Goal: Information Seeking & Learning: Learn about a topic

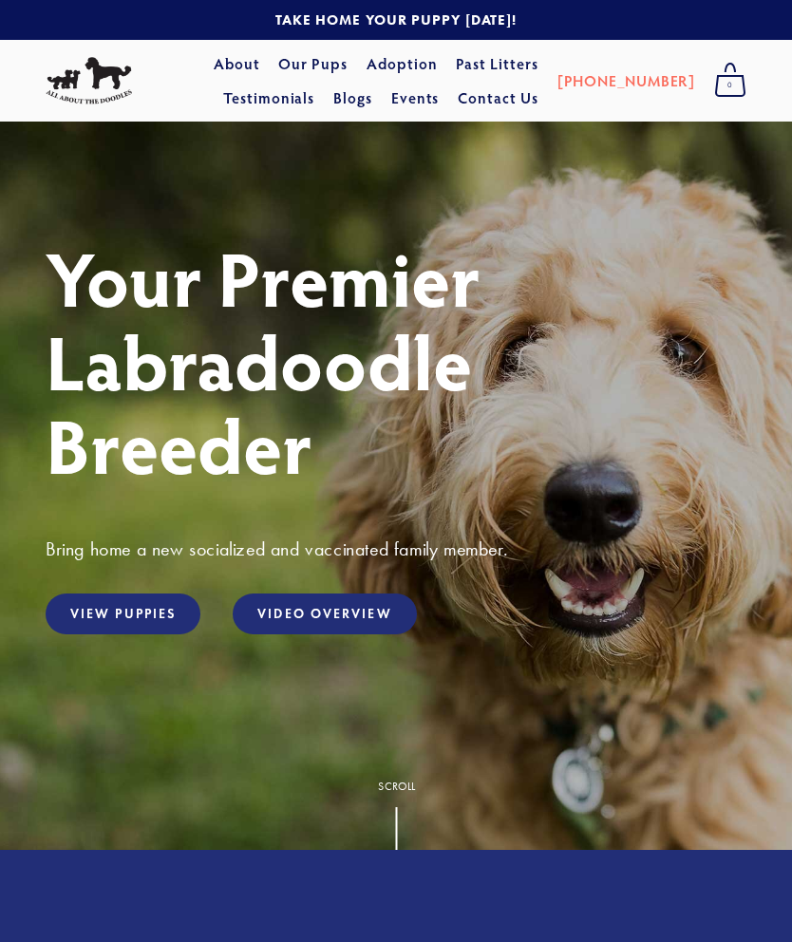
click at [110, 611] on link "View Puppies" at bounding box center [123, 614] width 155 height 41
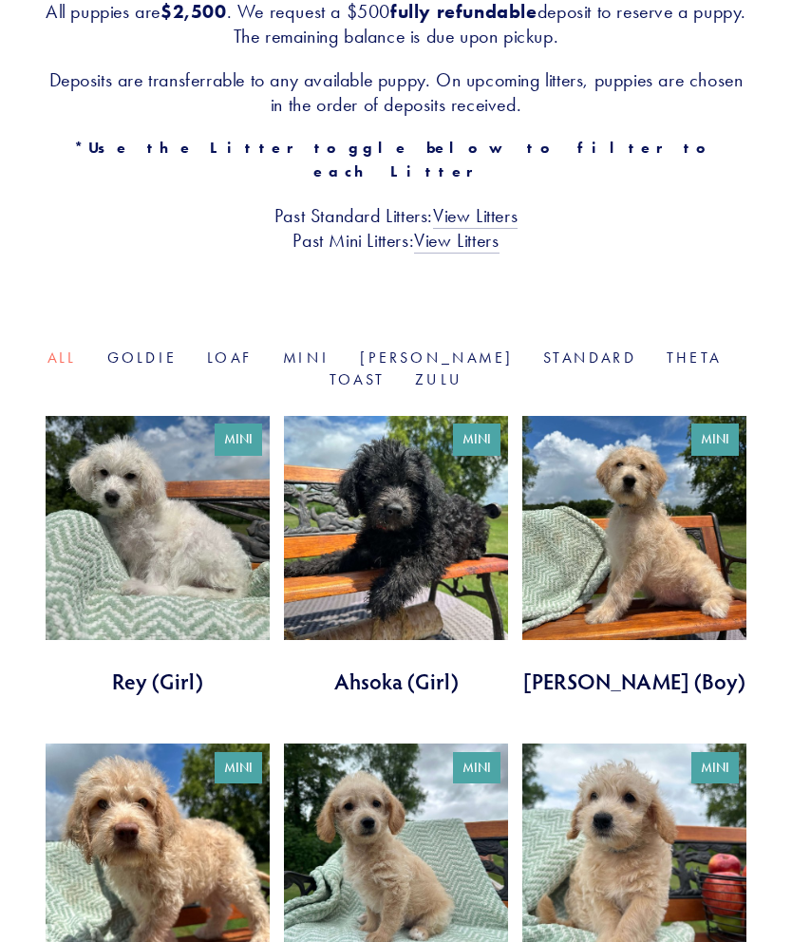
scroll to position [420, 0]
click at [306, 349] on link "Mini" at bounding box center [306, 358] width 47 height 18
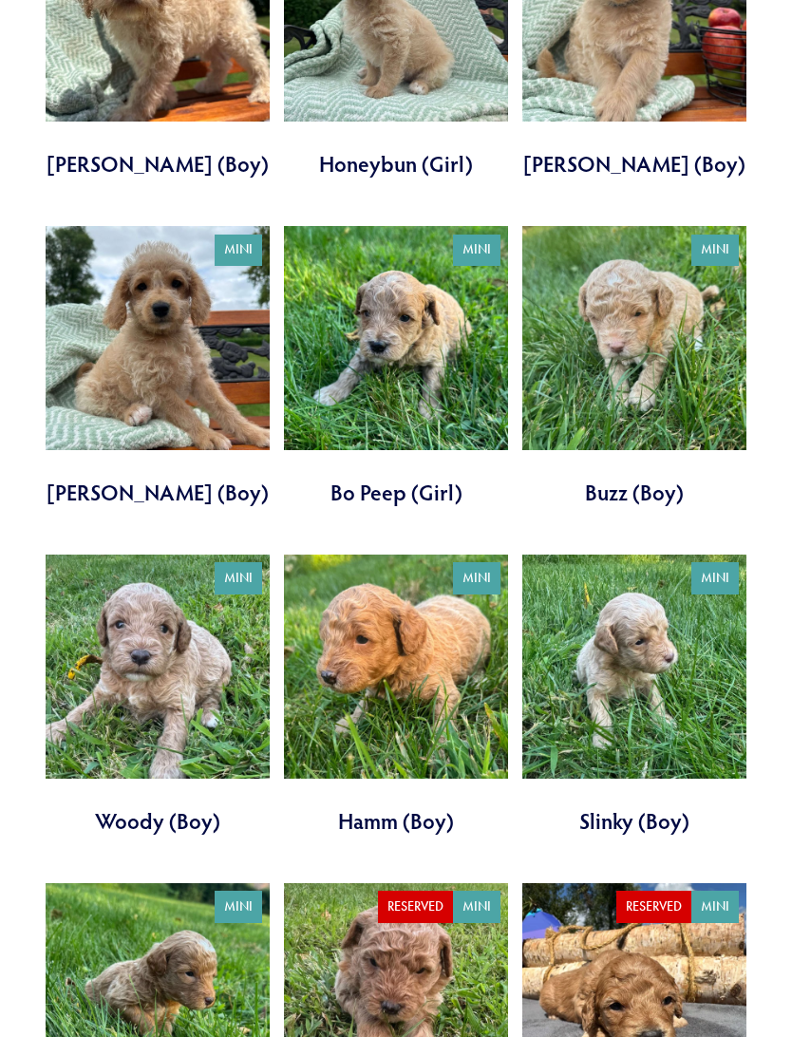
scroll to position [1343, 0]
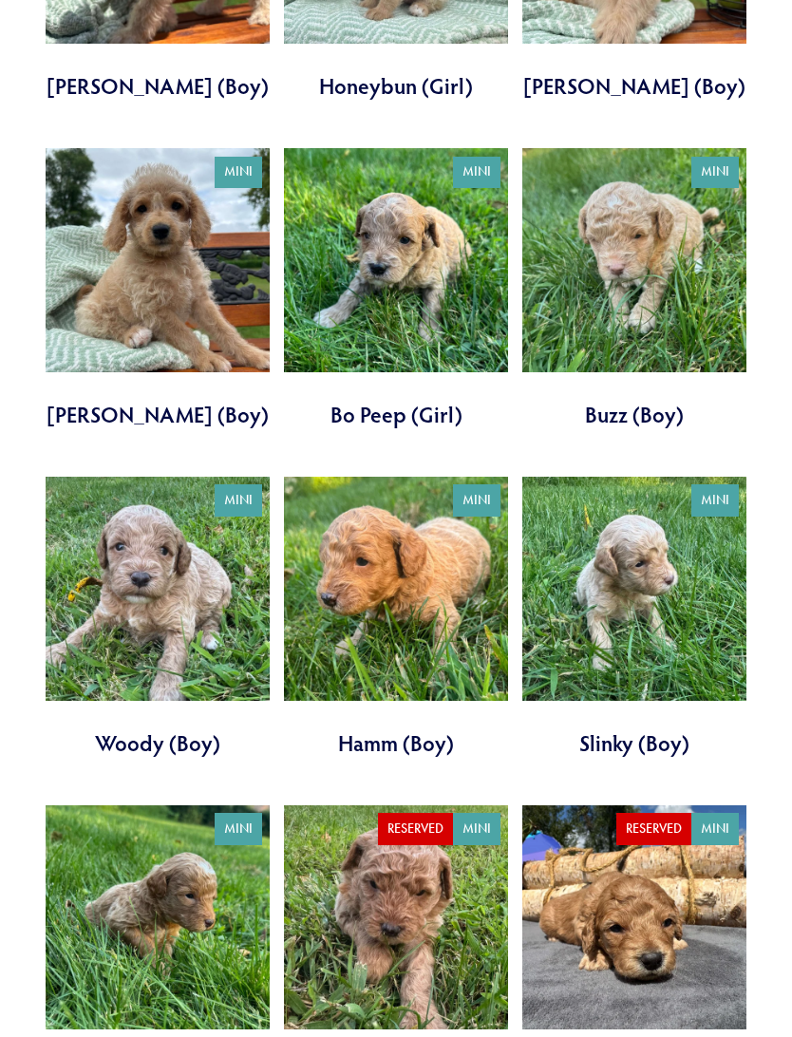
click at [422, 364] on link at bounding box center [396, 289] width 224 height 281
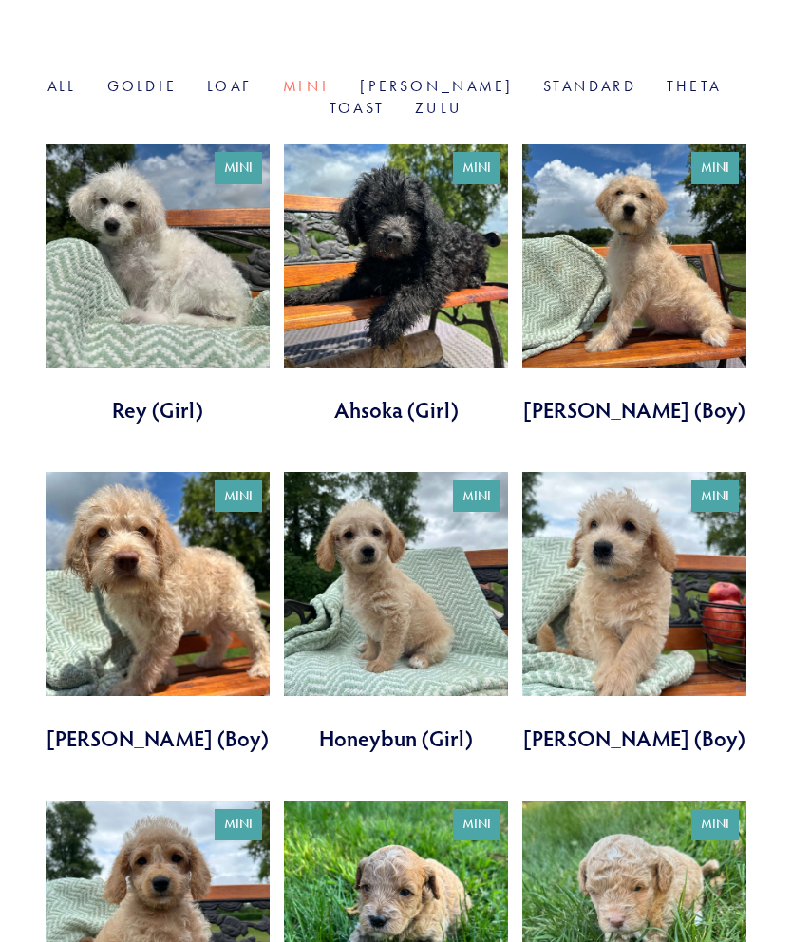
scroll to position [691, 0]
click at [425, 693] on link at bounding box center [396, 613] width 224 height 281
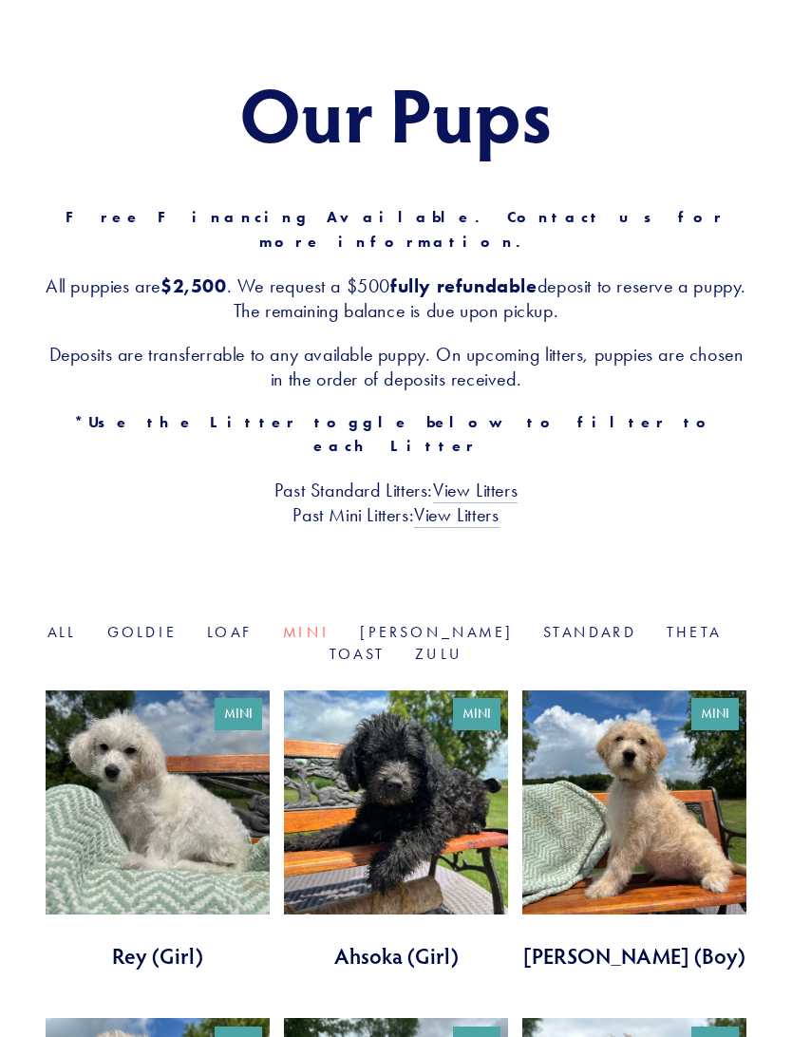
scroll to position [145, 0]
click at [390, 623] on link "[PERSON_NAME]" at bounding box center [436, 632] width 153 height 18
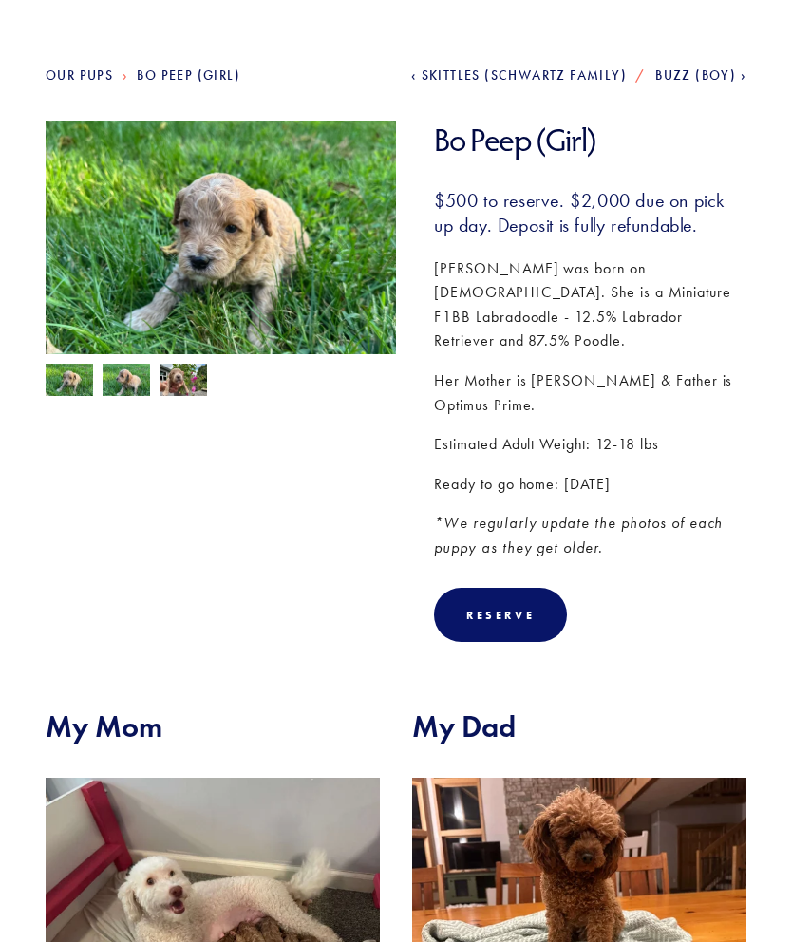
scroll to position [133, 0]
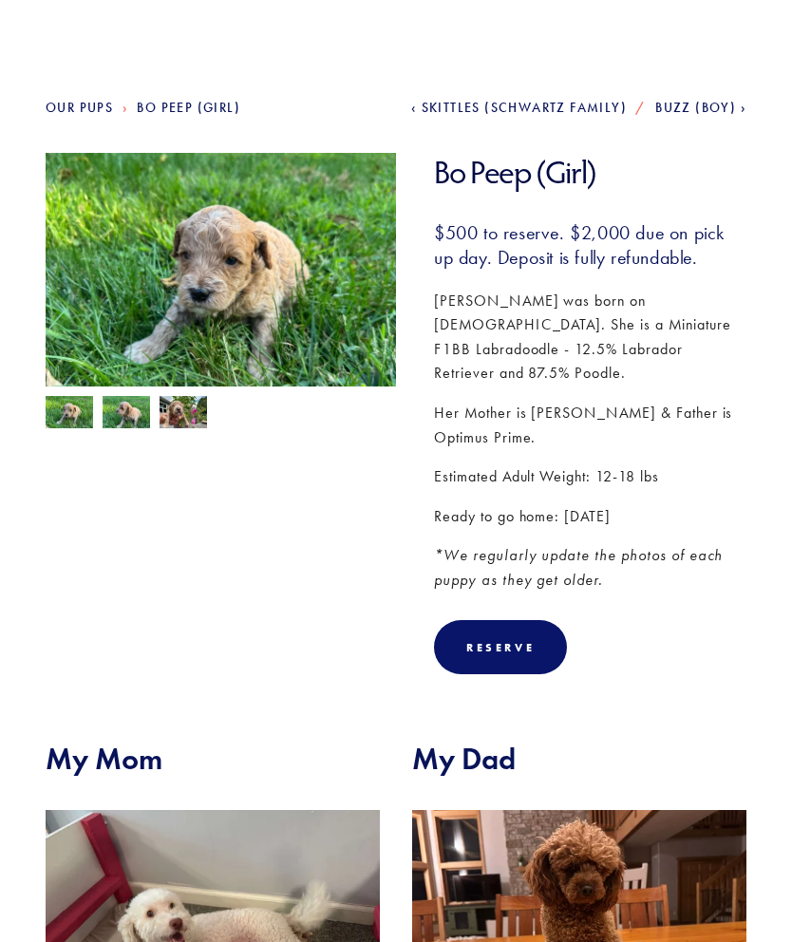
click at [129, 416] on img at bounding box center [126, 415] width 47 height 36
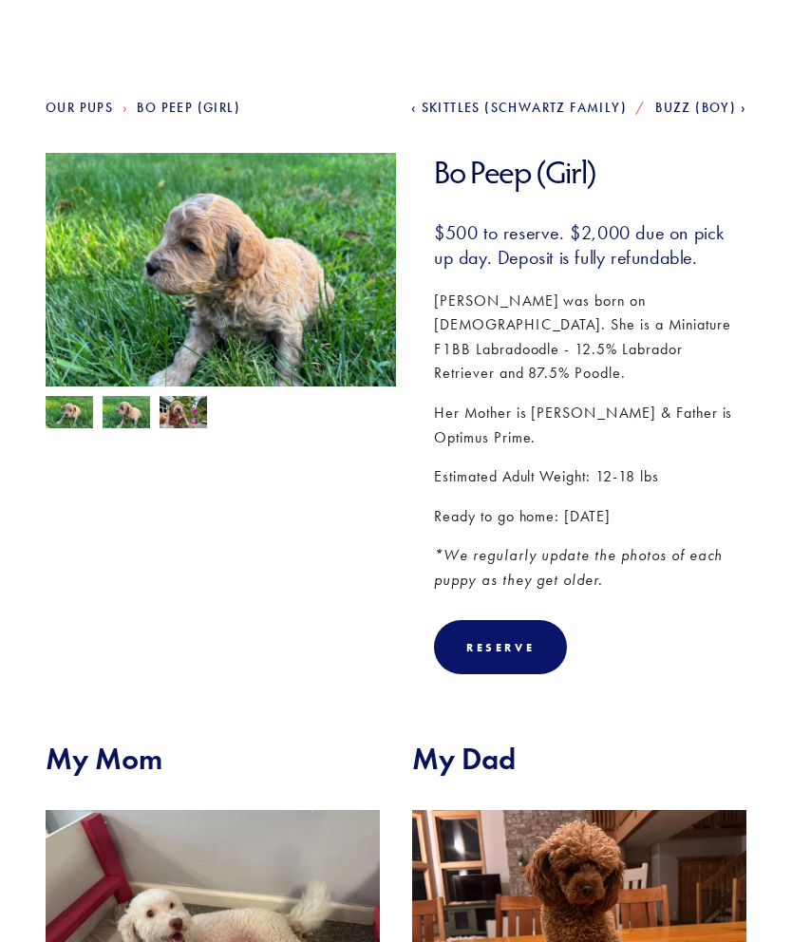
scroll to position [134, 0]
click at [181, 423] on img at bounding box center [183, 414] width 47 height 36
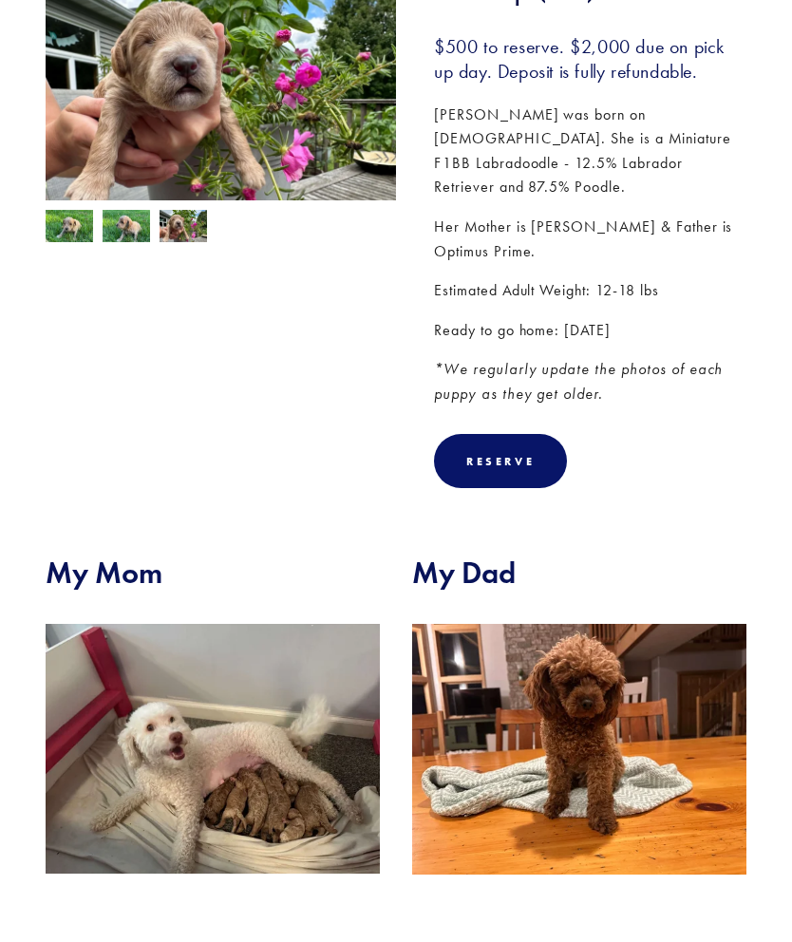
scroll to position [0, 0]
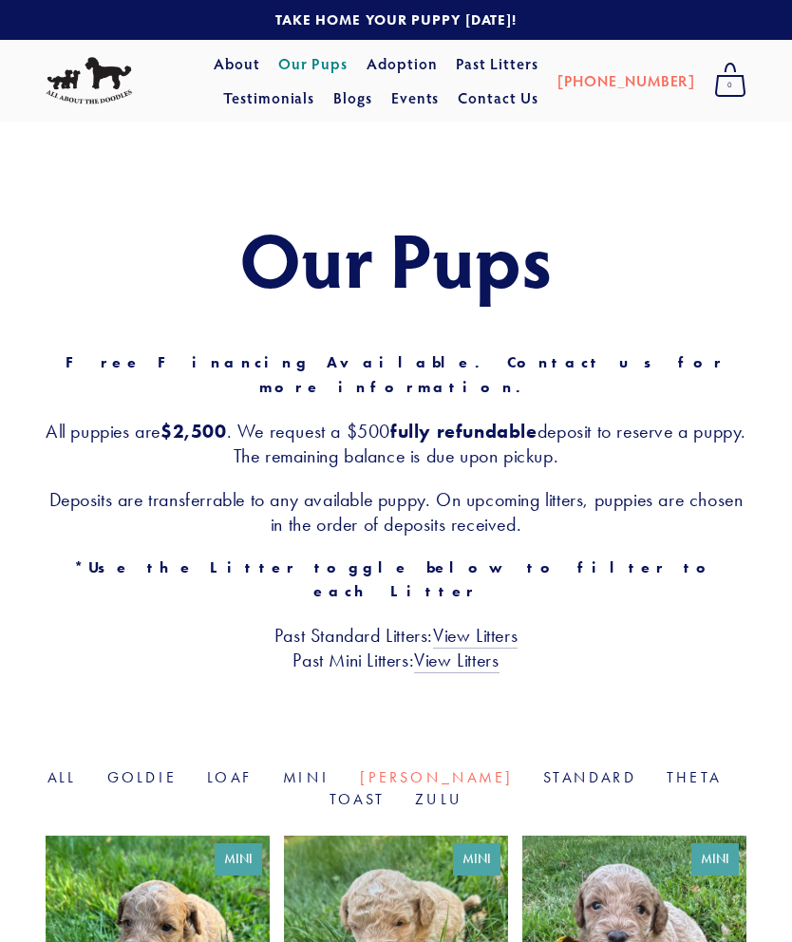
click at [385, 790] on link "Toast" at bounding box center [357, 799] width 55 height 18
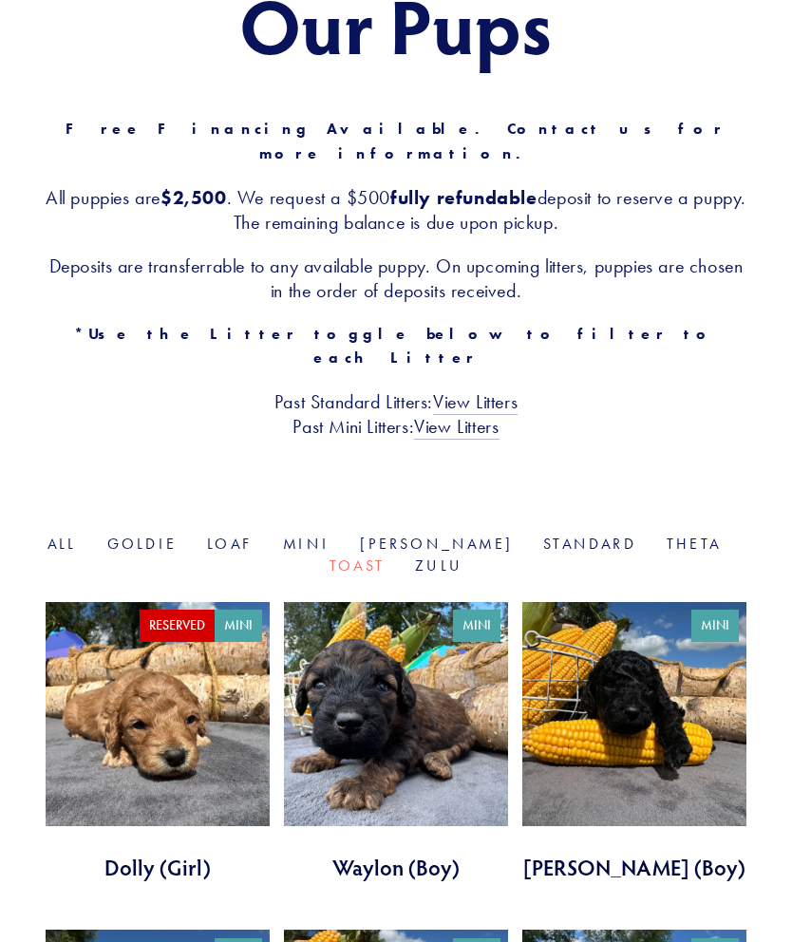
scroll to position [230, 0]
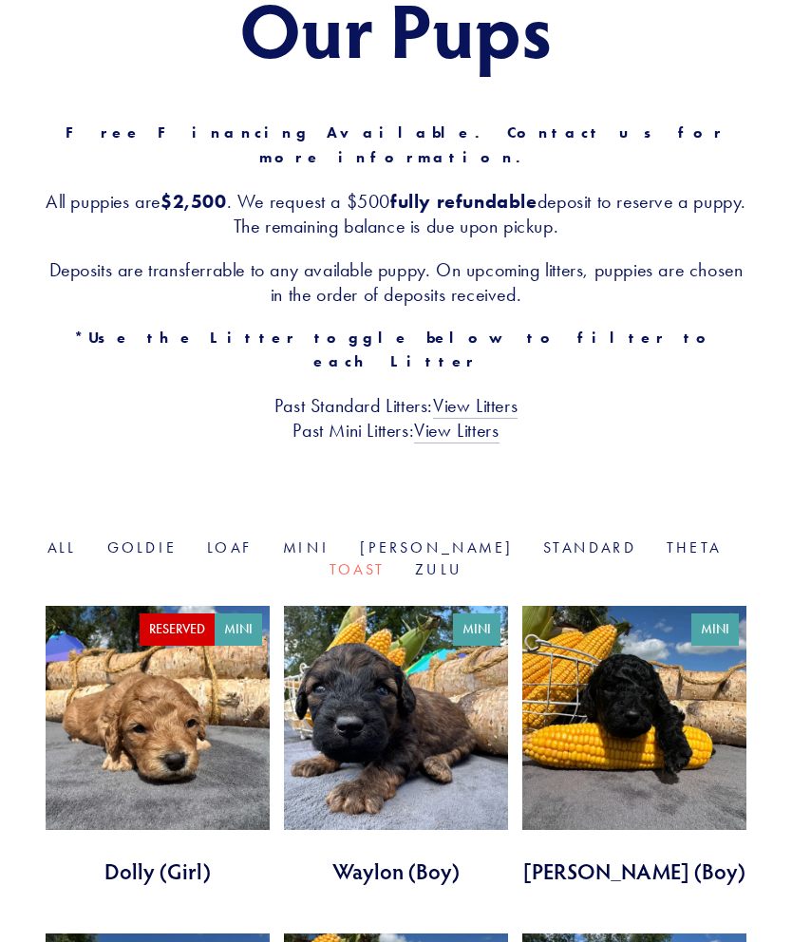
click at [415, 560] on link "Zulu" at bounding box center [438, 569] width 47 height 18
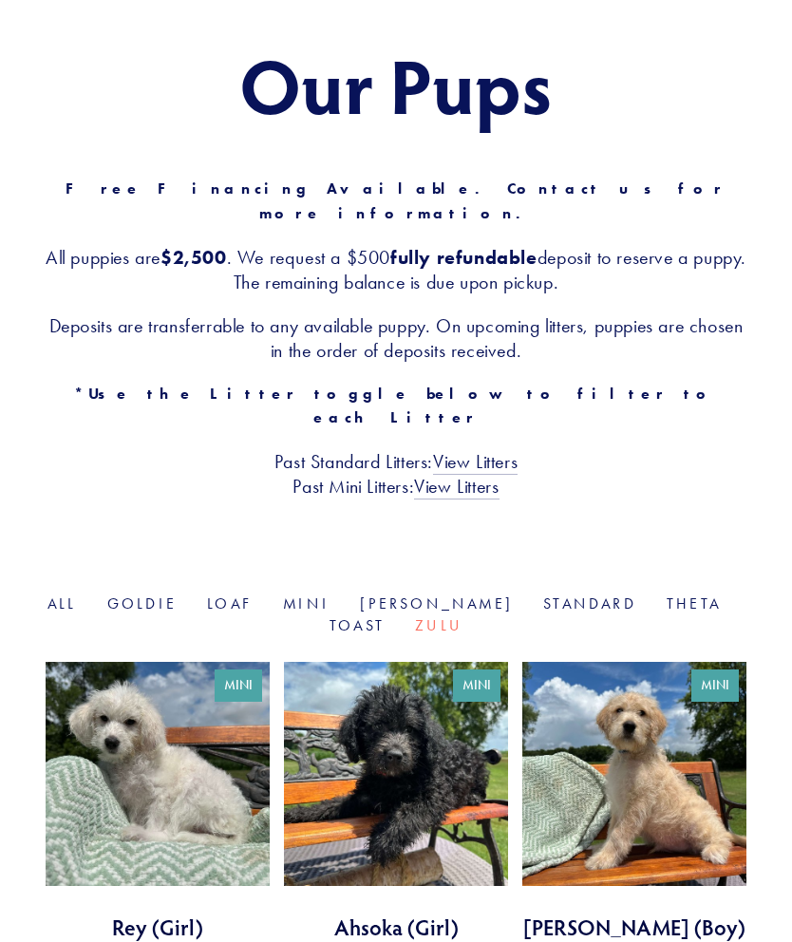
scroll to position [170, 0]
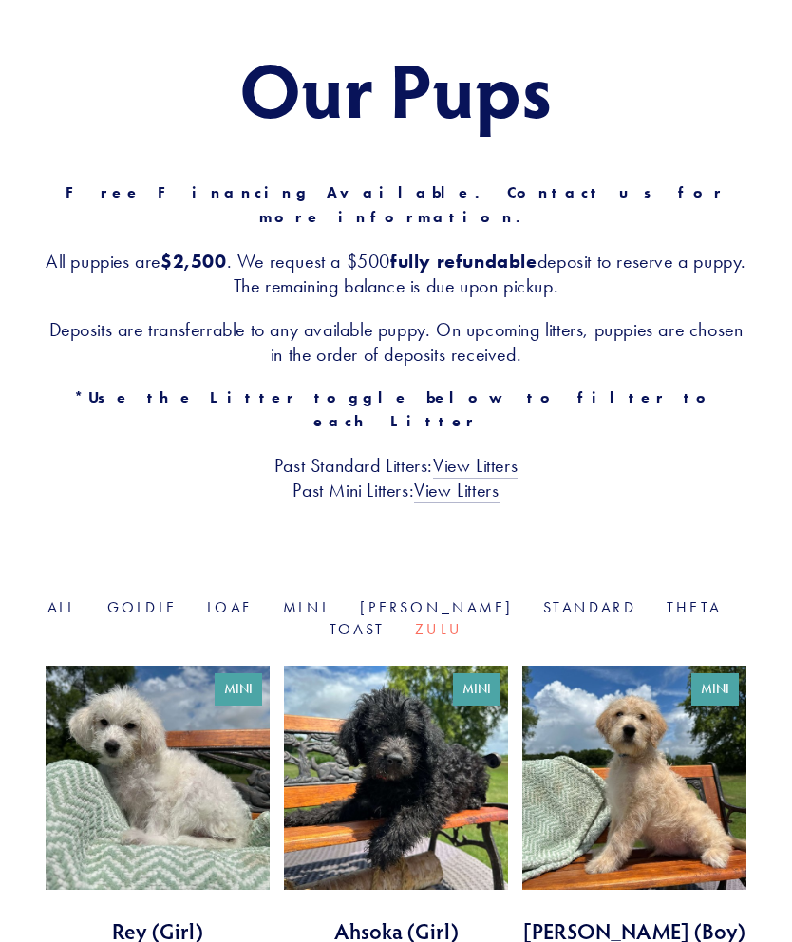
click at [667, 598] on link "Theta" at bounding box center [694, 607] width 54 height 18
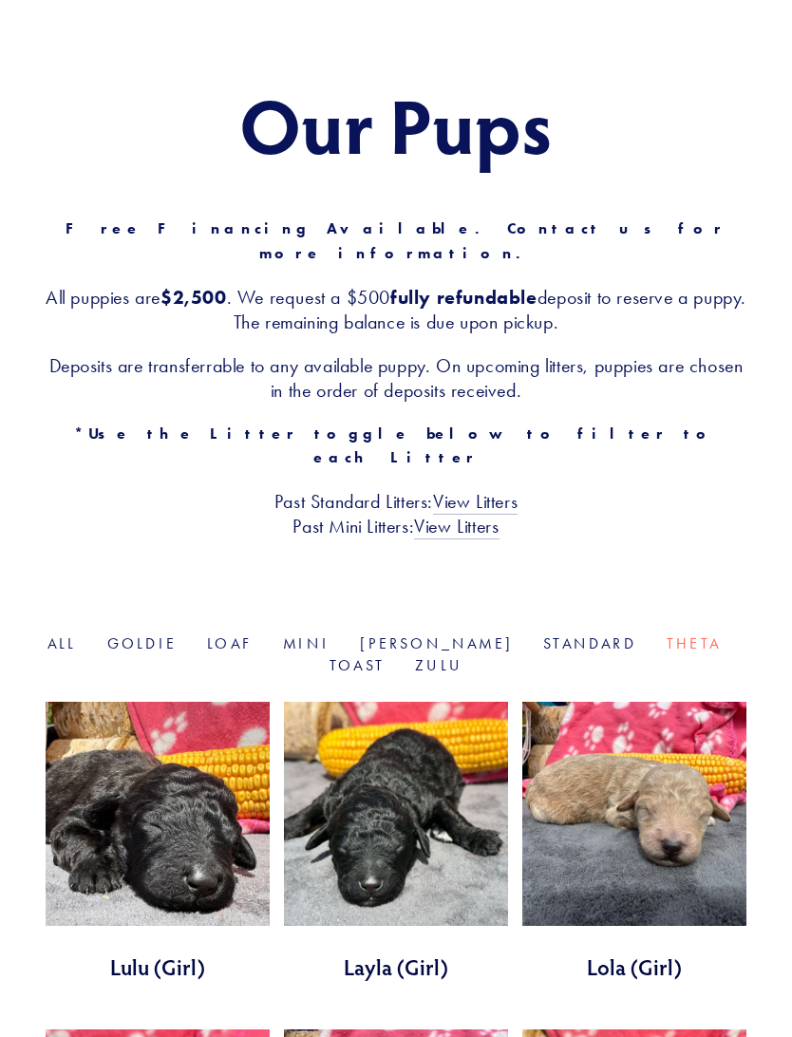
scroll to position [134, 0]
click at [666, 931] on link at bounding box center [634, 842] width 224 height 281
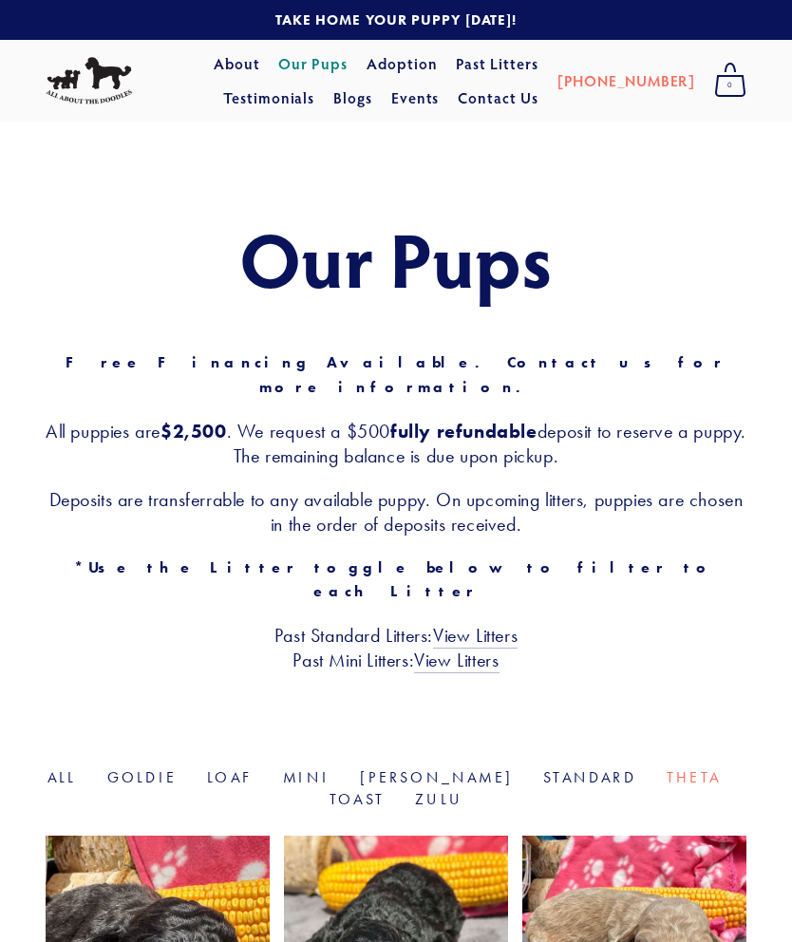
scroll to position [187, 0]
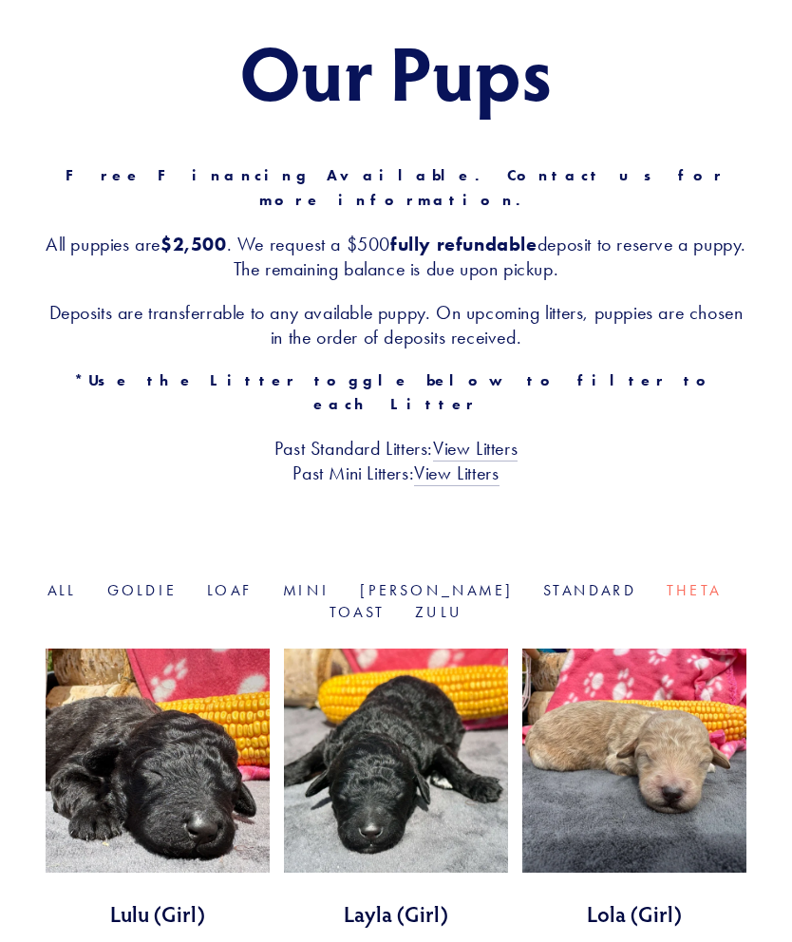
click at [151, 581] on link "Goldie" at bounding box center [141, 590] width 69 height 18
click at [252, 581] on link "Loaf" at bounding box center [230, 590] width 46 height 18
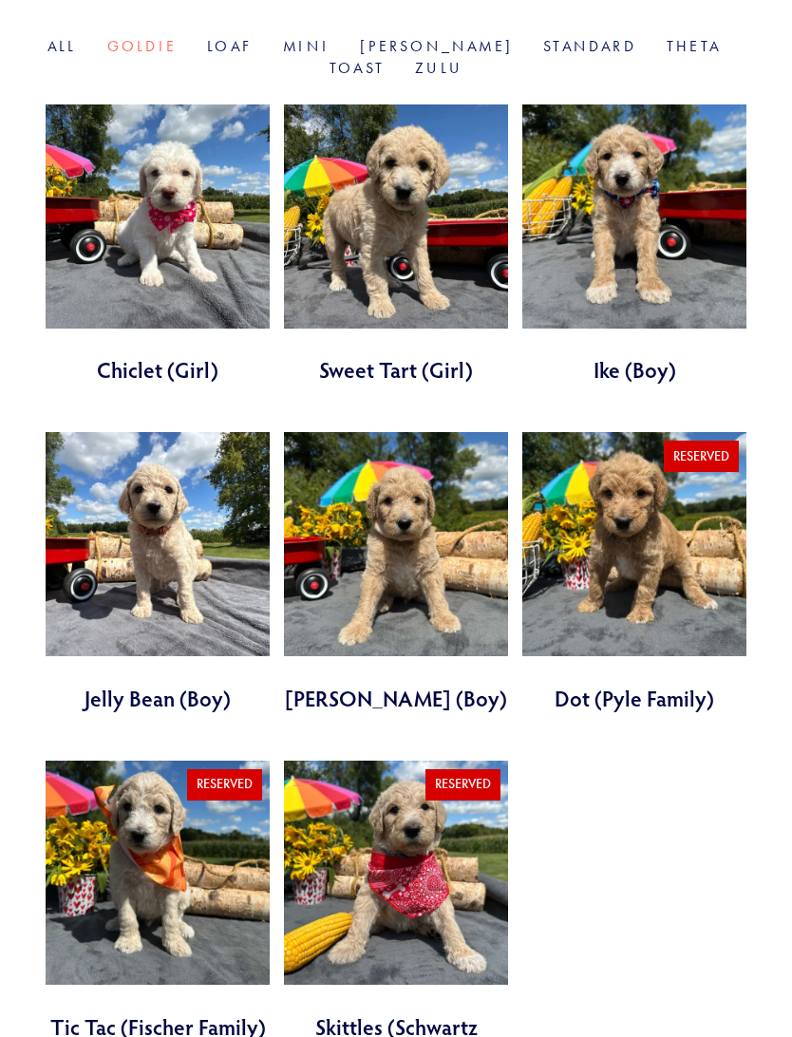
scroll to position [723, 0]
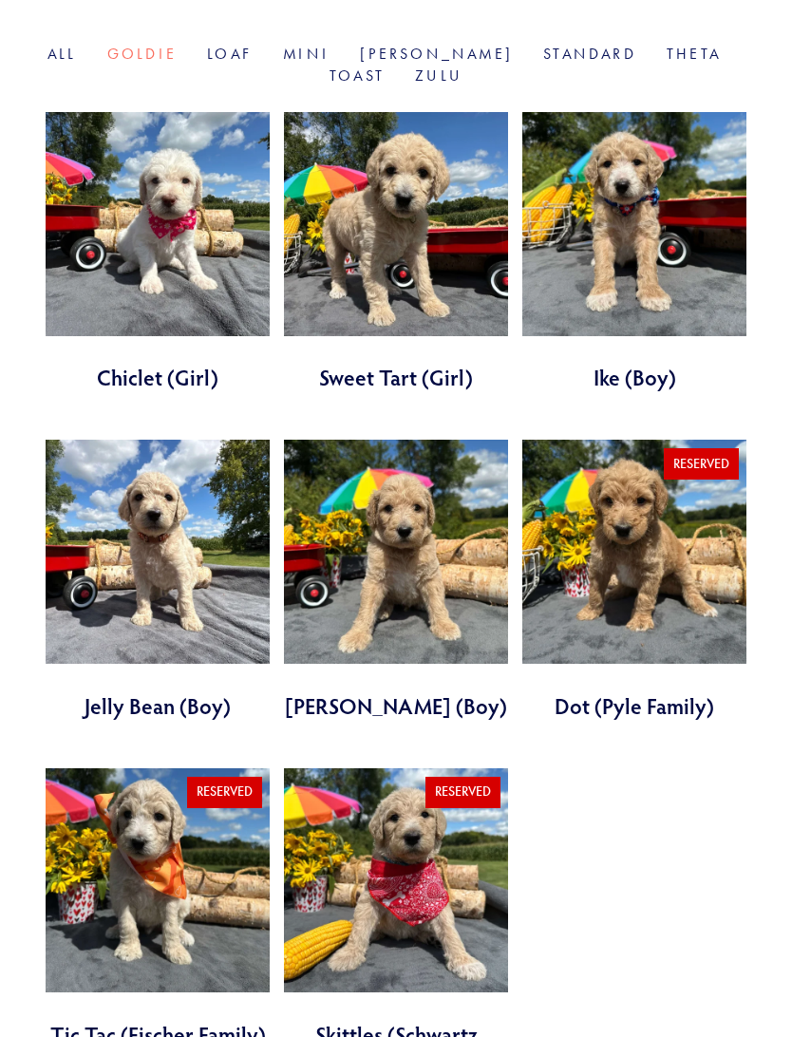
click at [426, 340] on link at bounding box center [396, 253] width 224 height 281
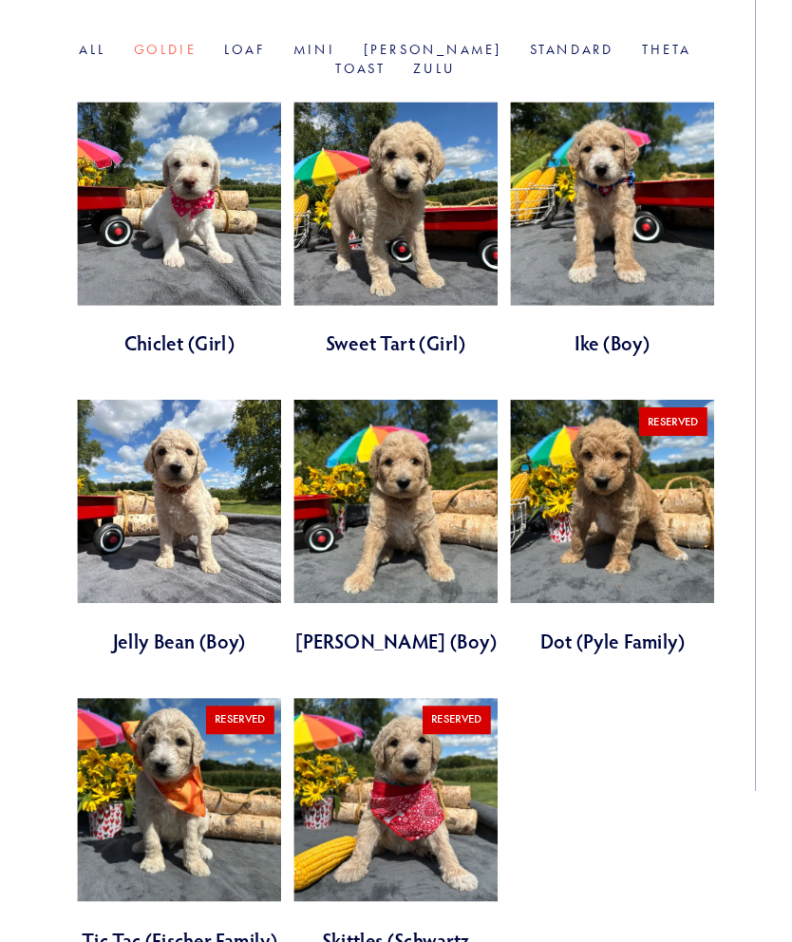
scroll to position [777, 0]
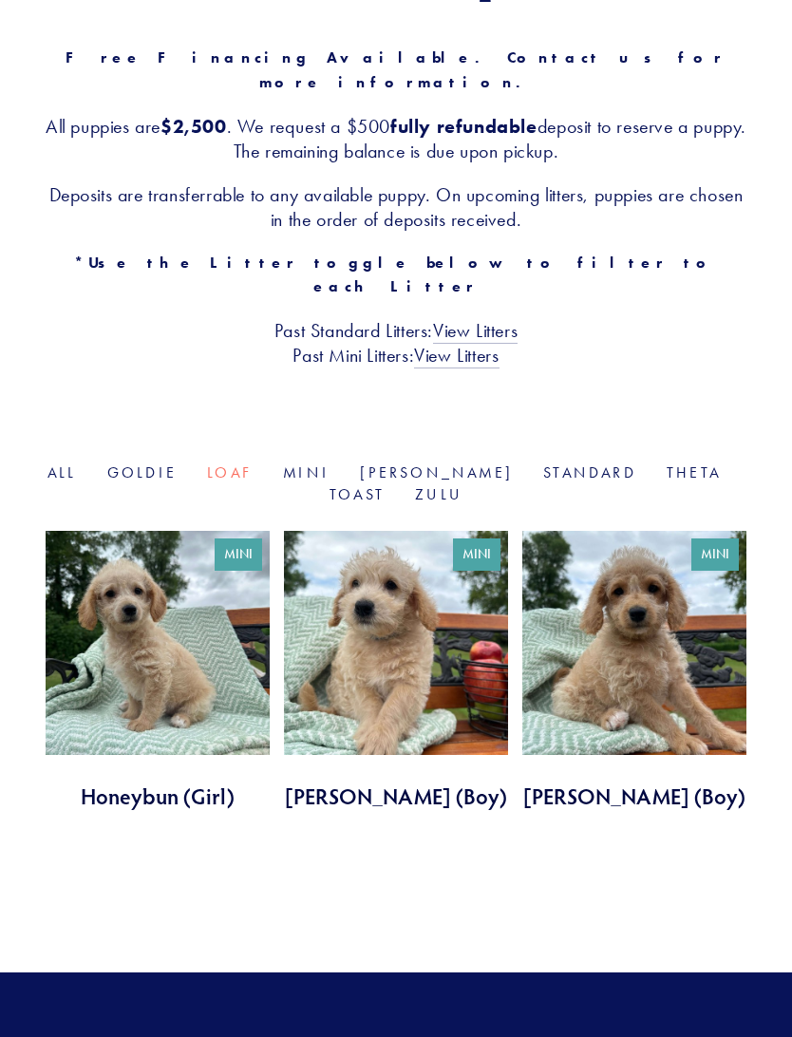
scroll to position [305, 0]
click at [319, 464] on link "Mini" at bounding box center [306, 473] width 47 height 18
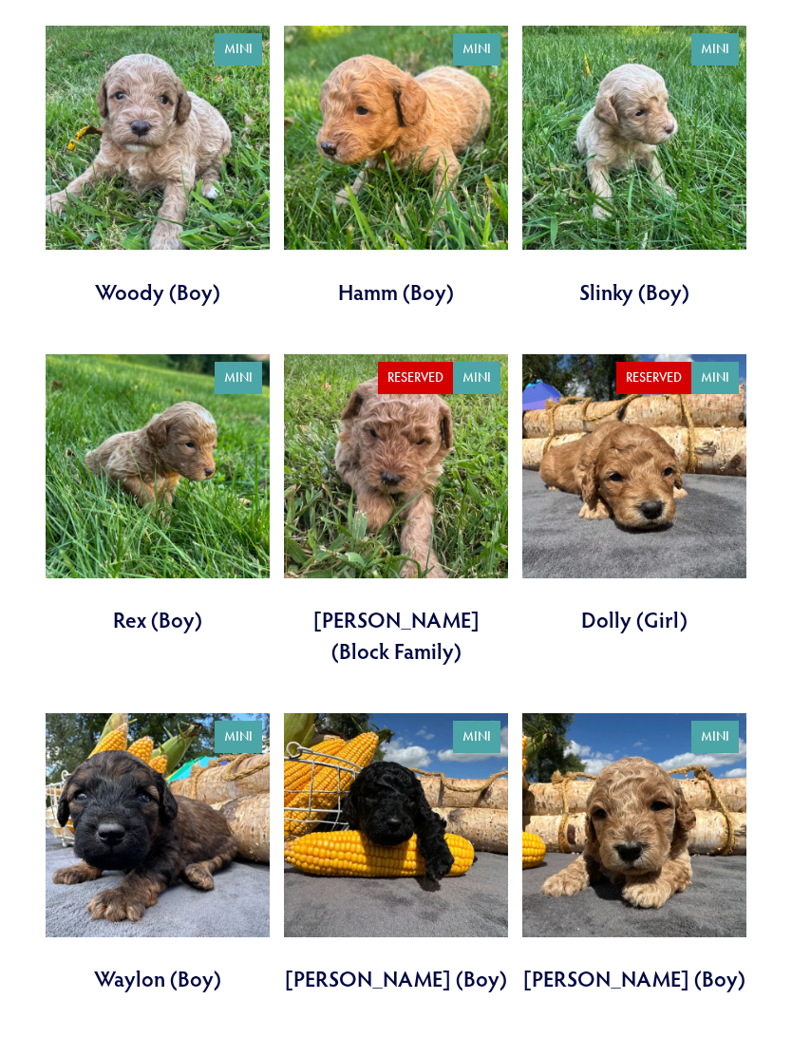
scroll to position [1803, 0]
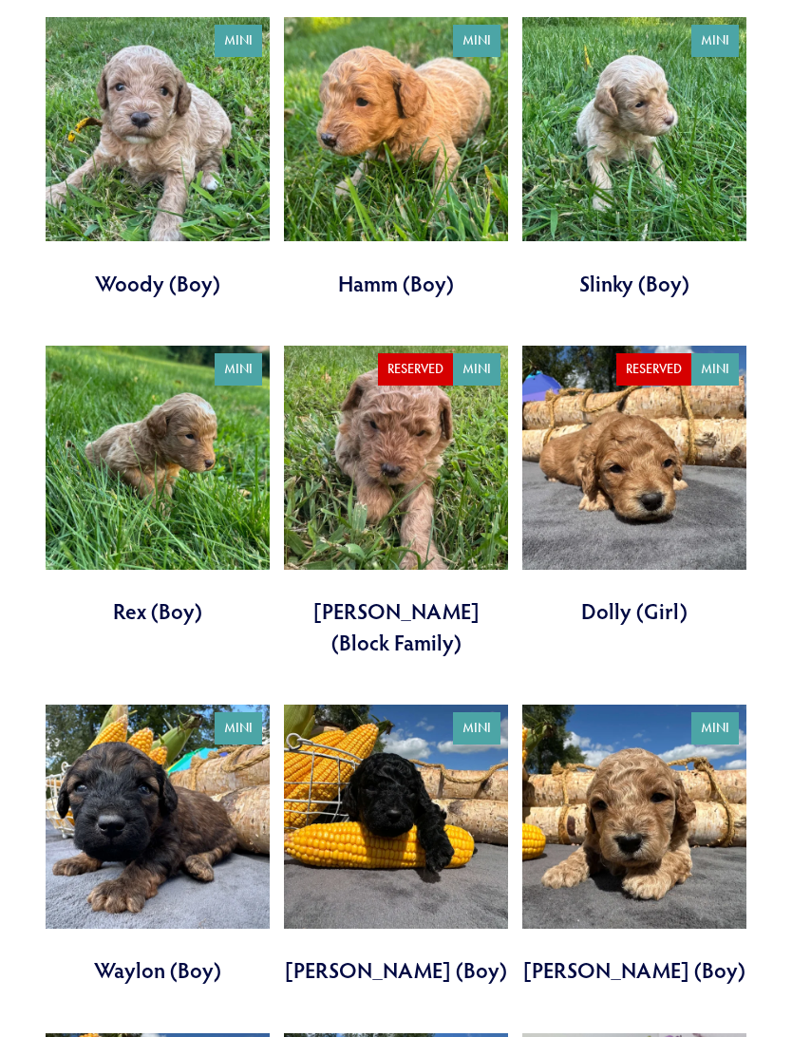
click at [156, 576] on link at bounding box center [158, 487] width 224 height 281
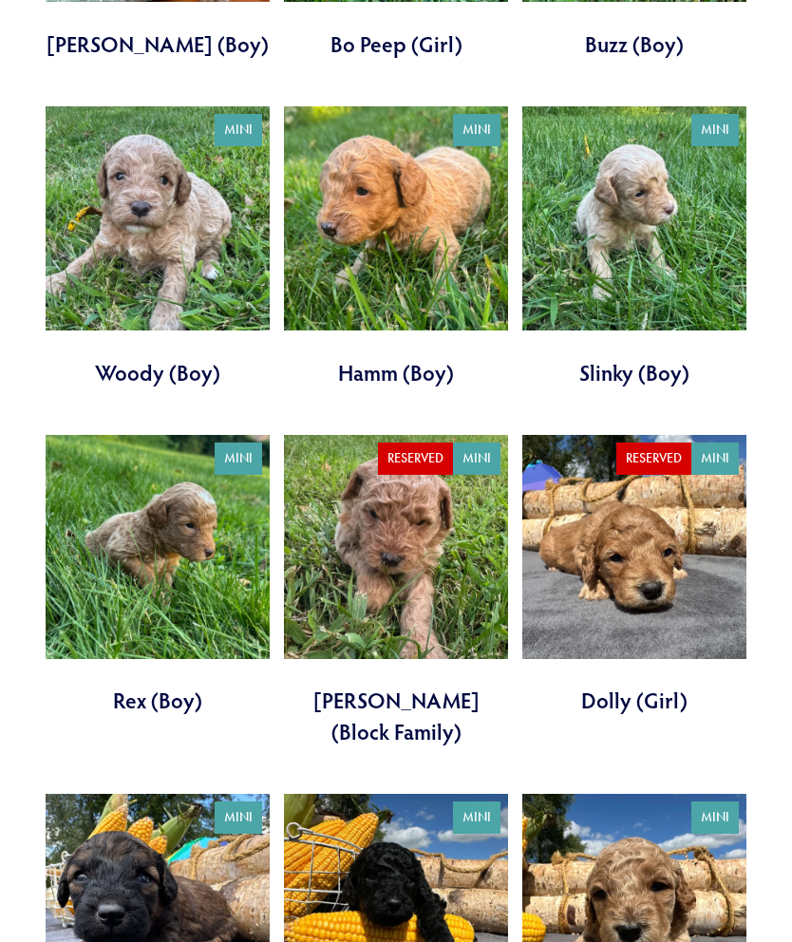
scroll to position [1714, 0]
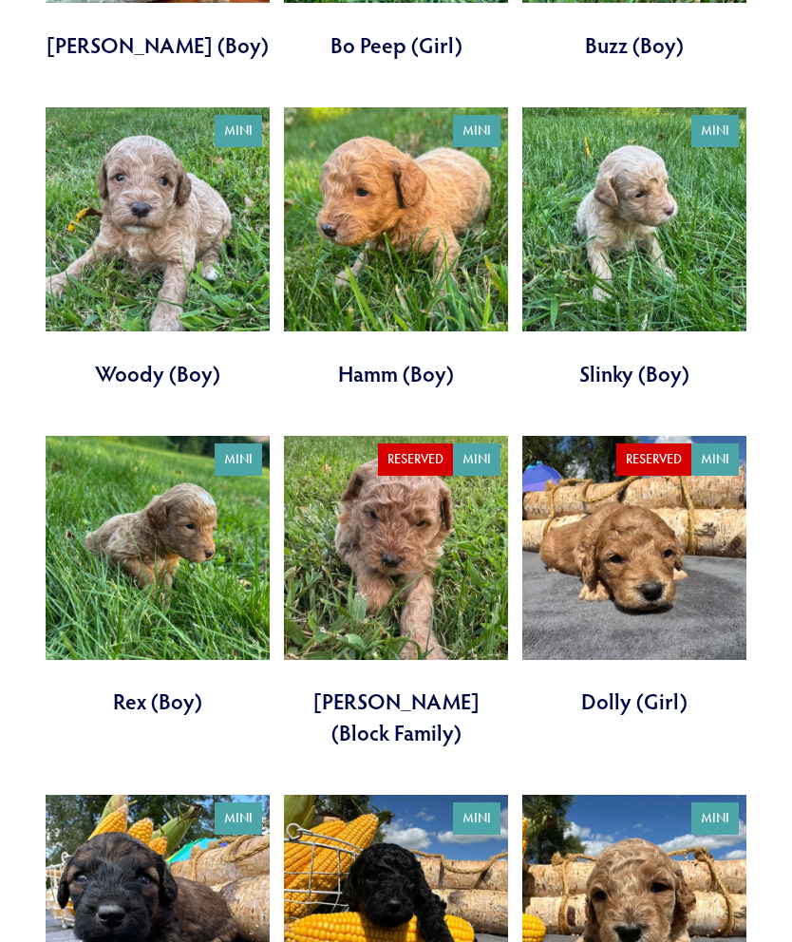
click at [419, 323] on link at bounding box center [396, 247] width 224 height 281
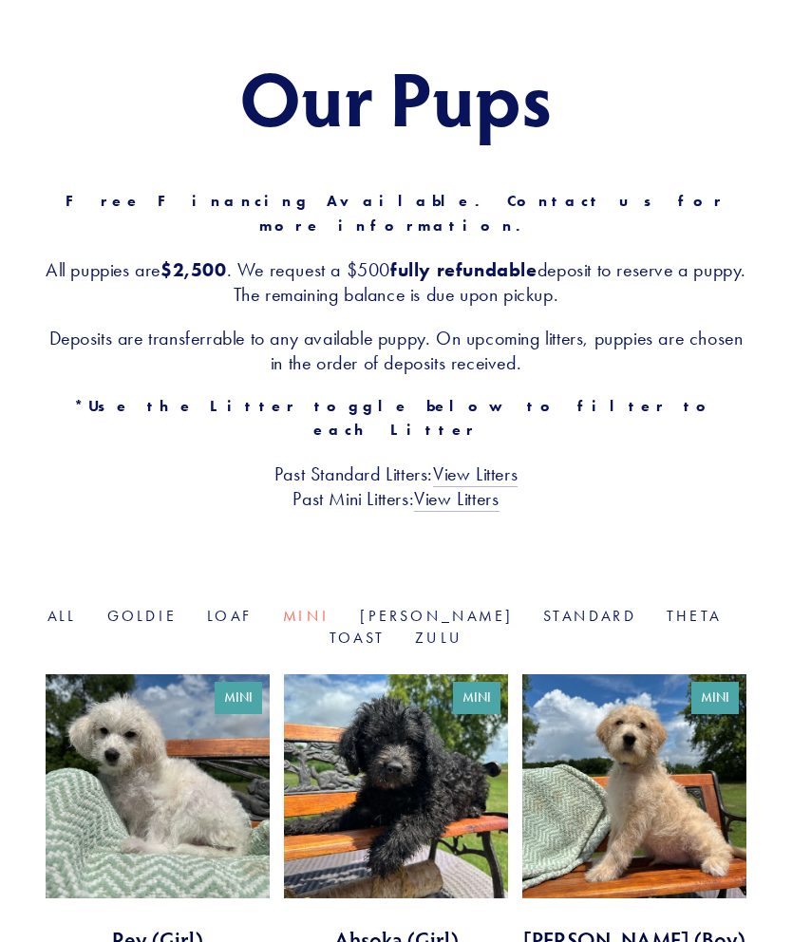
scroll to position [0, 0]
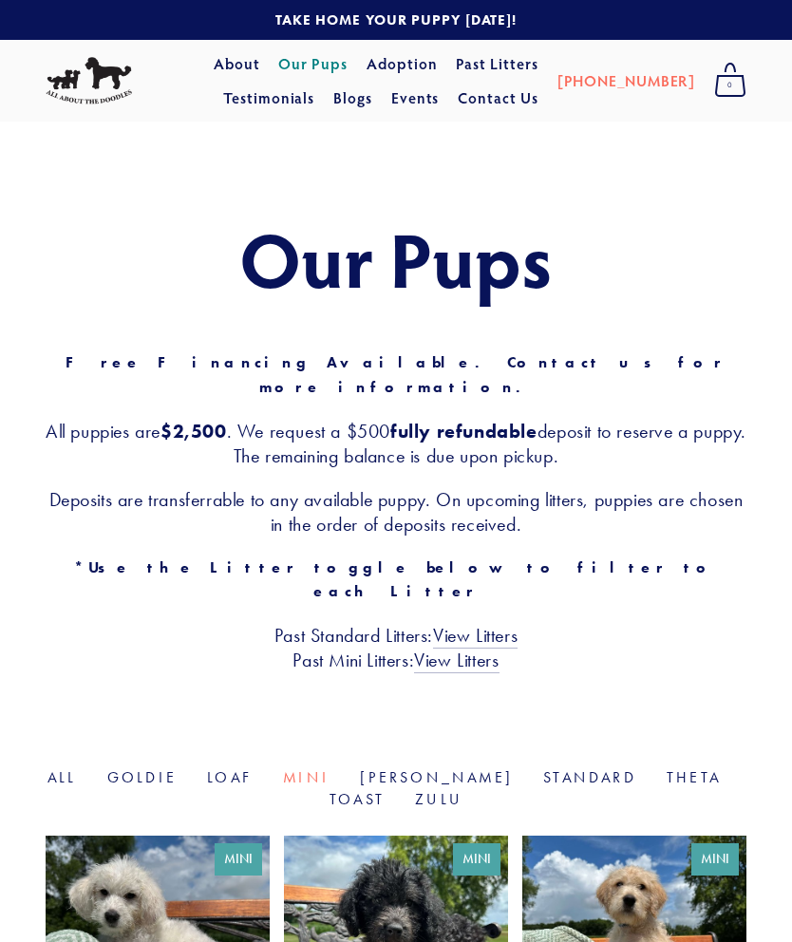
click at [440, 100] on link "Events" at bounding box center [415, 98] width 48 height 34
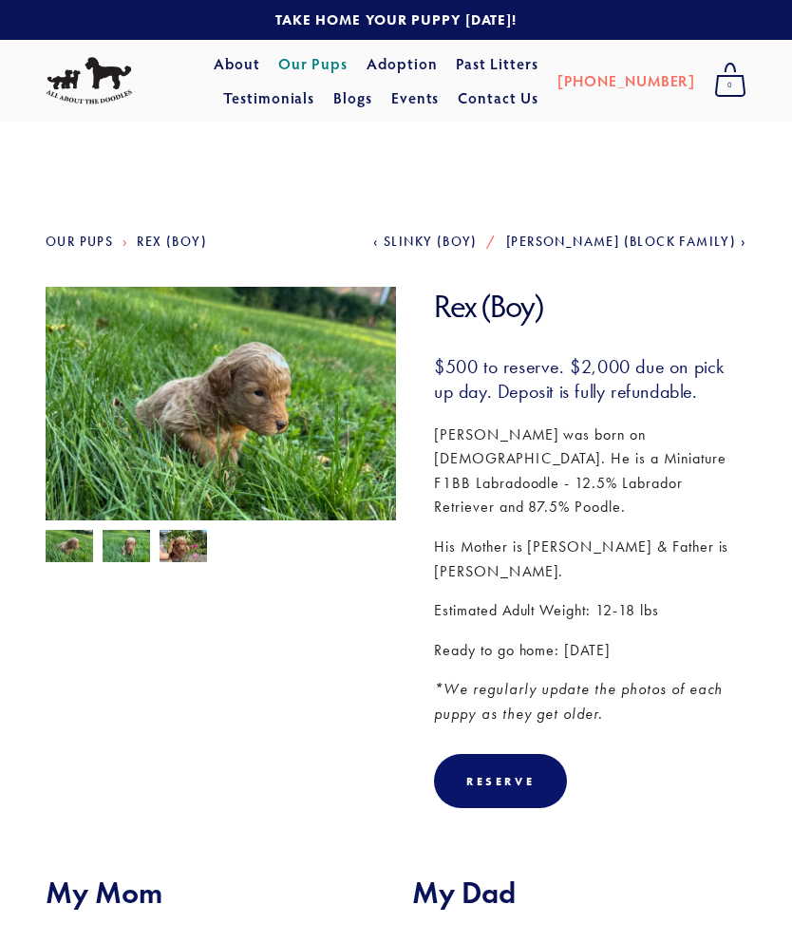
click at [132, 560] on img at bounding box center [126, 548] width 47 height 36
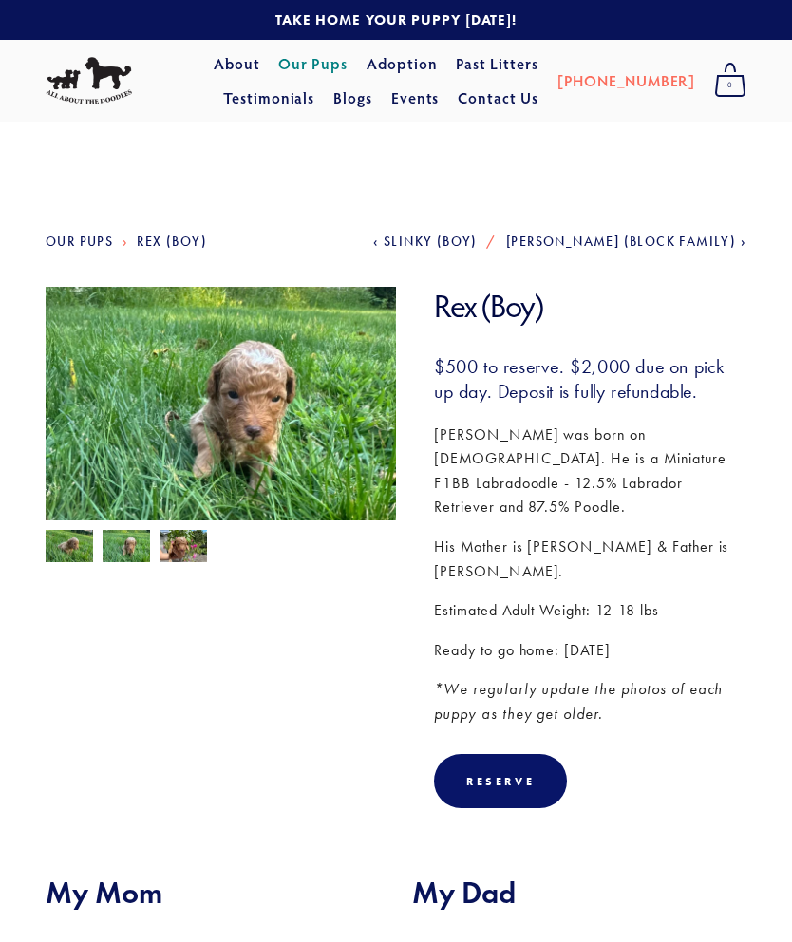
click at [197, 577] on section "[PERSON_NAME] (Boy) [PERSON_NAME] (Boy) $500.00 $500 to reserve. $2,000 due on …" at bounding box center [396, 562] width 701 height 551
click at [172, 549] on img at bounding box center [183, 548] width 47 height 36
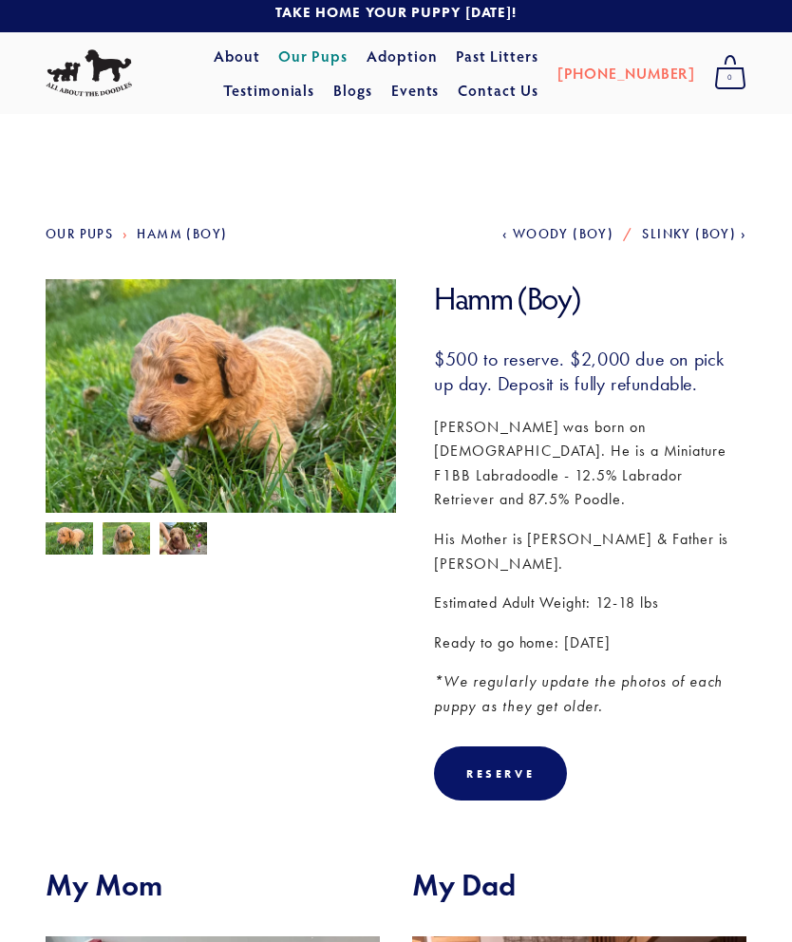
scroll to position [7, 0]
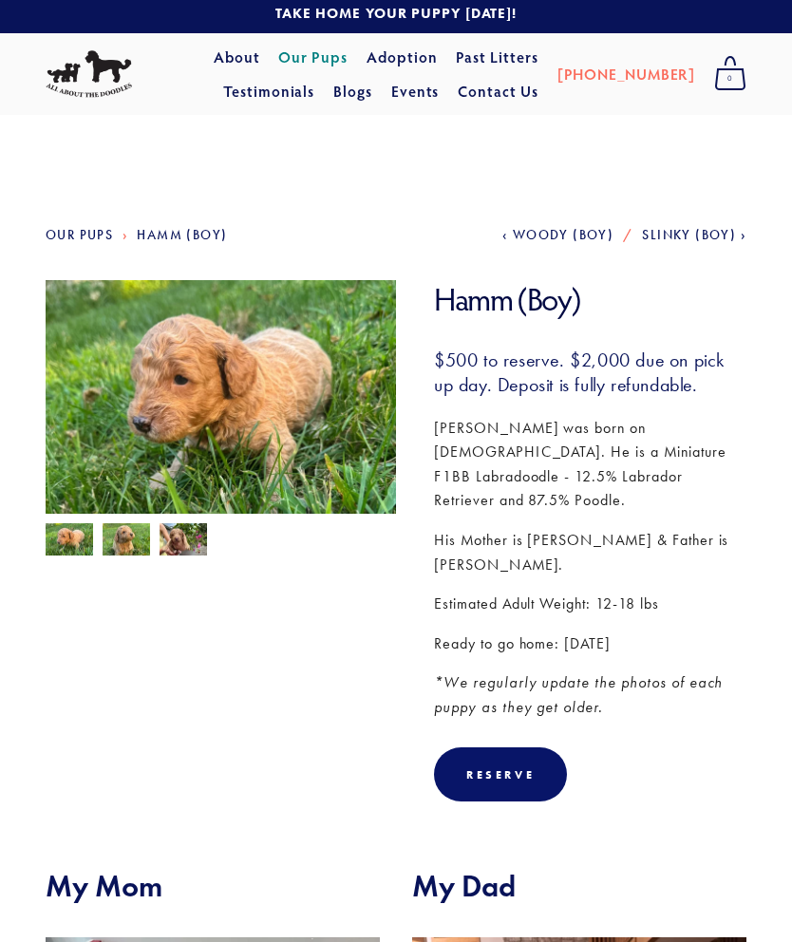
click at [122, 552] on img at bounding box center [126, 541] width 47 height 36
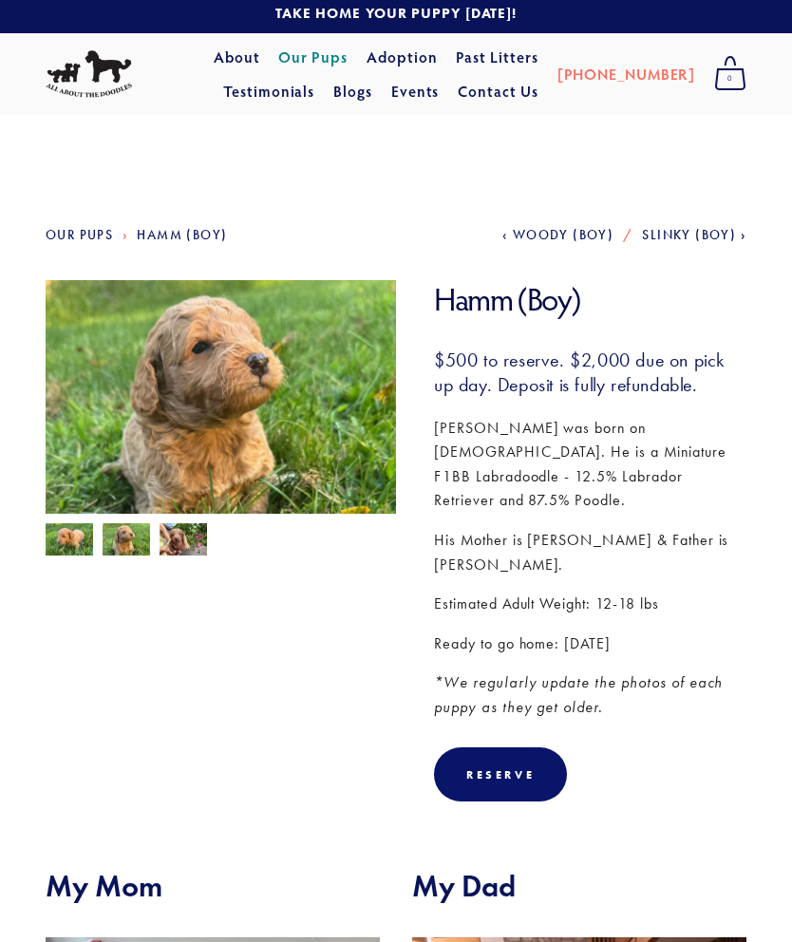
click at [192, 542] on img at bounding box center [183, 541] width 47 height 36
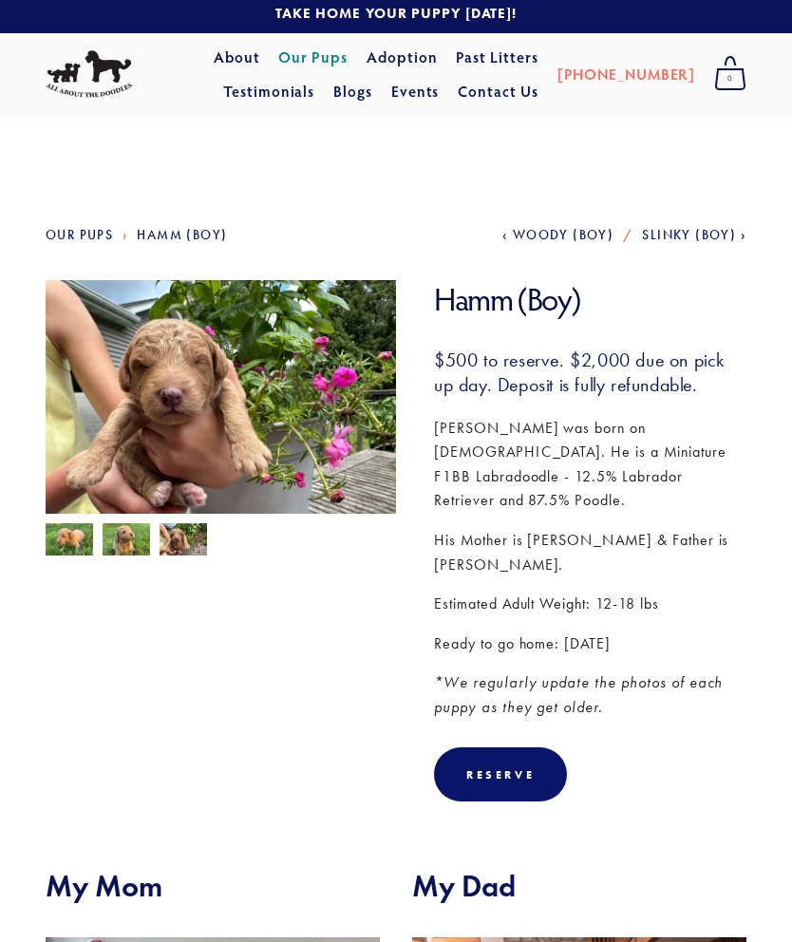
scroll to position [6, 0]
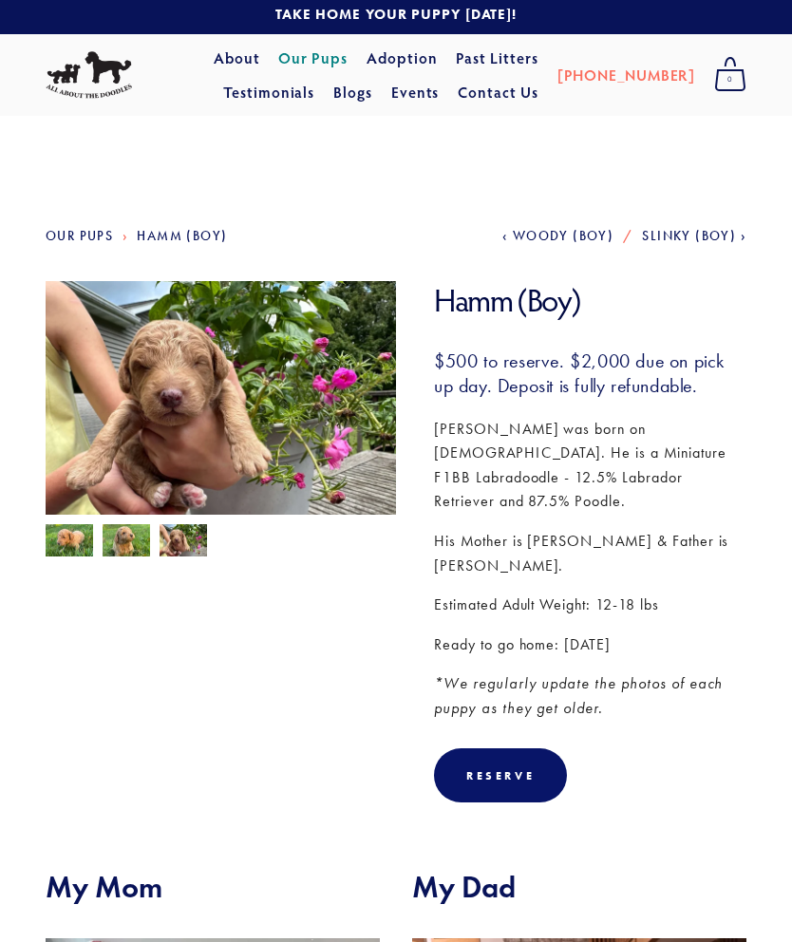
click at [74, 543] on img at bounding box center [69, 542] width 47 height 36
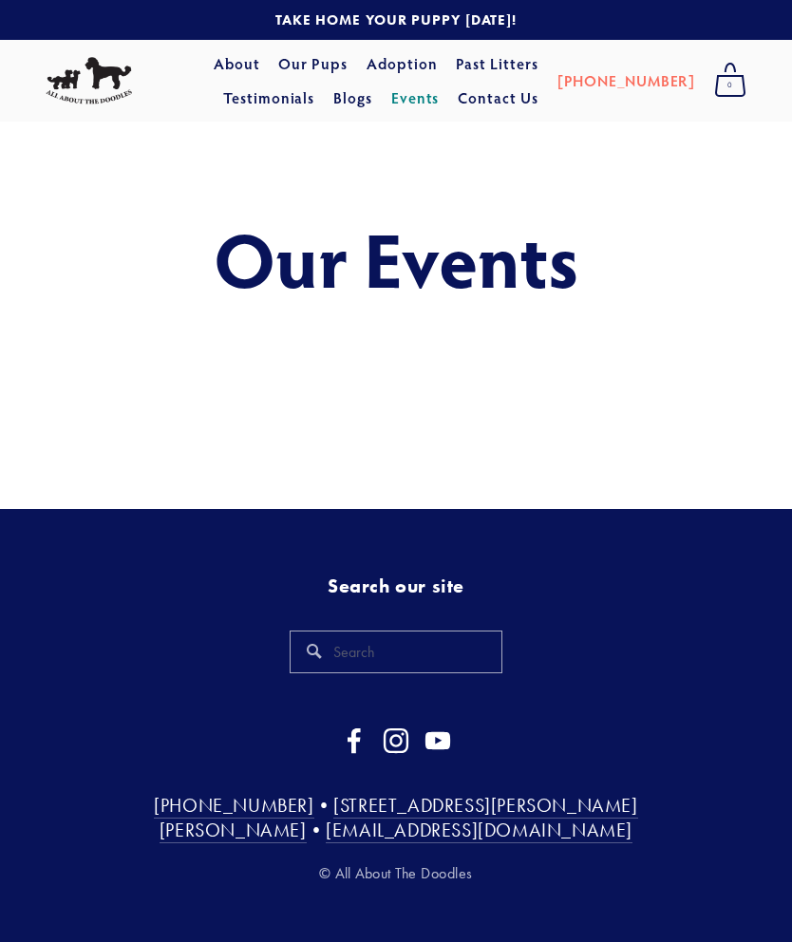
click at [214, 67] on link "About" at bounding box center [237, 64] width 47 height 34
